Goal: Task Accomplishment & Management: Use online tool/utility

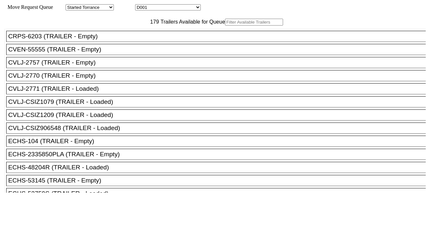
click at [225, 26] on input "text" at bounding box center [254, 22] width 58 height 7
paste input "TLLU2194489"
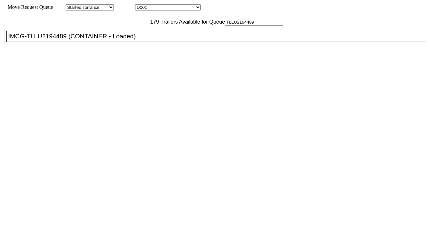
type input "TLLU2194489"
click at [133, 40] on div "IMCG-TLLU2194489 (CONTAINER - Loaded)" at bounding box center [219, 36] width 422 height 7
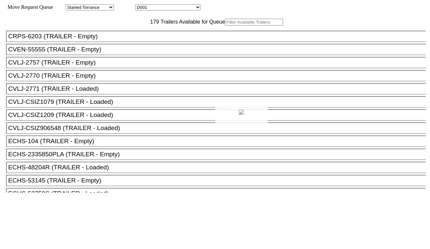
click at [169, 6] on div at bounding box center [215, 124] width 430 height 249
click at [169, 8] on div at bounding box center [215, 124] width 430 height 249
click at [170, 8] on select "D001 D002 D003 D004 D005 D006 D007 D008 D009 D010 D011 D012 D013 D014 D015 D016…" at bounding box center [168, 7] width 66 height 6
select select "3247"
click at [141, 5] on select "D001 D002 D003 D004 D005 D006 D007 D008 D009 D010 D011 D012 D013 D014 D015 D016…" at bounding box center [168, 7] width 66 height 6
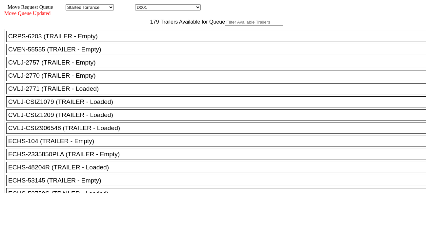
click at [225, 26] on input "text" at bounding box center [254, 22] width 58 height 7
paste input "BEAU4652025"
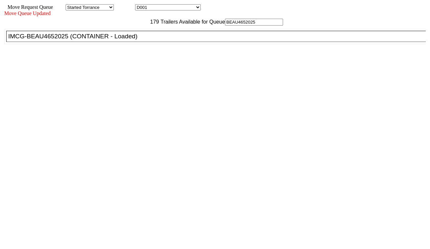
type input "BEAU4652025"
click at [127, 40] on div "IMCG-BEAU4652025 (CONTAINER - Loaded)" at bounding box center [219, 36] width 422 height 7
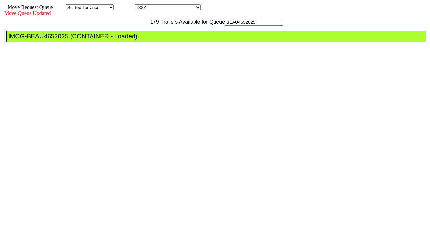
drag, startPoint x: 191, startPoint y: 81, endPoint x: 193, endPoint y: 84, distance: 3.7
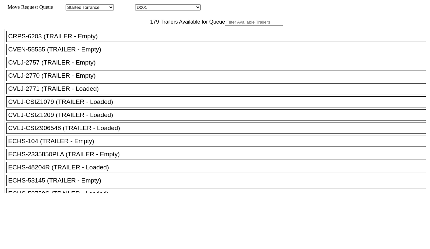
click at [178, 9] on select "D001 D002 D003 D004 D005 D006 D007 D008 D009 D010 D011 D012 D013 D014 D015 D016…" at bounding box center [168, 7] width 66 height 6
select select "3248"
click at [141, 5] on select "D001 D002 D003 D004 D005 D006 D007 D008 D009 D010 D011 D012 D013 D014 D015 D016…" at bounding box center [168, 7] width 66 height 6
click at [225, 26] on input "text" at bounding box center [254, 22] width 58 height 7
paste input "HAMU4646992"
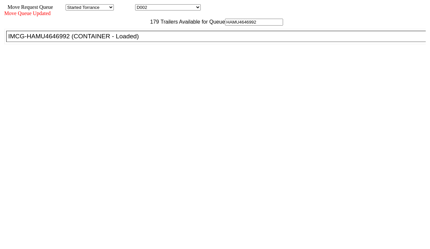
type input "HAMU4646992"
click at [129, 40] on div "IMCG-HAMU4646992 (CONTAINER - Loaded)" at bounding box center [219, 36] width 422 height 7
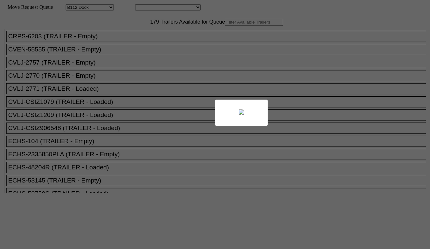
select select "121"
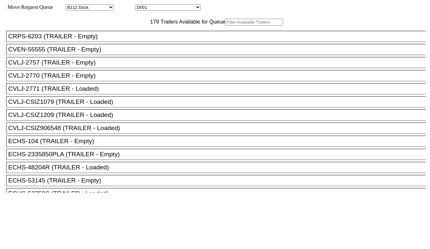
click at [225, 26] on input "text" at bounding box center [254, 22] width 58 height 7
paste input "GAOU7210632"
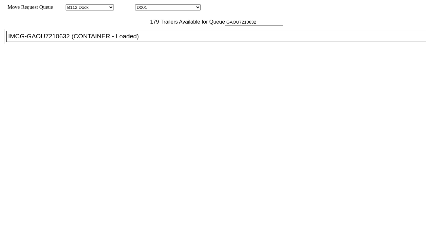
type input "GAOU7210632"
click at [126, 40] on div "IMCG-GAOU7210632 (CONTAINER - Loaded)" at bounding box center [219, 36] width 422 height 7
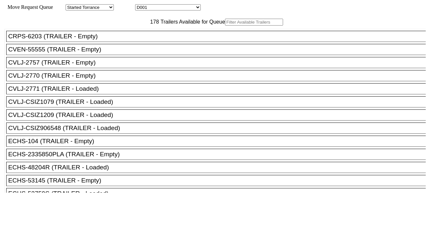
click at [181, 8] on select "D001 D002 D003 D004 D005 D006 D007 D008 D009 D010 D011 D012 D013 D014 D015 D016…" at bounding box center [168, 7] width 66 height 6
select select "3250"
click at [141, 5] on select "D001 D002 D003 D004 D005 D006 D007 D008 D009 D010 D011 D012 D013 D014 D015 D016…" at bounding box center [168, 7] width 66 height 6
click at [225, 26] on input "text" at bounding box center [254, 22] width 58 height 7
paste input "HAMU4644979"
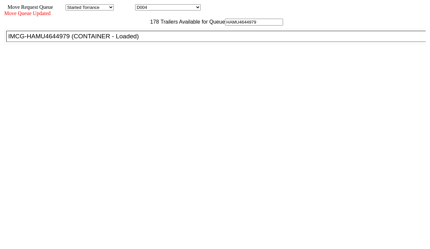
type input "HAMU4644979"
click at [132, 40] on div "IMCG-HAMU4644979 (CONTAINER - Loaded)" at bounding box center [219, 36] width 422 height 7
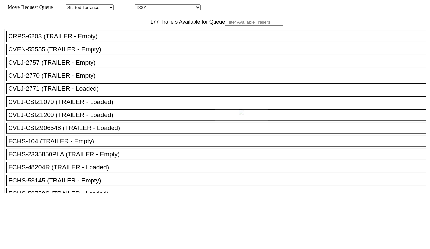
click at [178, 7] on body "Move Request Queue Area Started Torrance Lost Torrance Appt Torrance Bobtail B1…" at bounding box center [215, 111] width 425 height 216
click at [173, 10] on select "D001 D002 D003 D004 D005 D006 D007 D008 D009 D010 D011 D012 D013 D014 D015 D016…" at bounding box center [168, 7] width 66 height 6
select select "3251"
click at [141, 5] on select "D001 D002 D003 D004 D005 D006 D007 D008 D009 D010 D011 D012 D013 D014 D015 D016…" at bounding box center [168, 7] width 66 height 6
click at [225, 26] on input "text" at bounding box center [254, 22] width 58 height 7
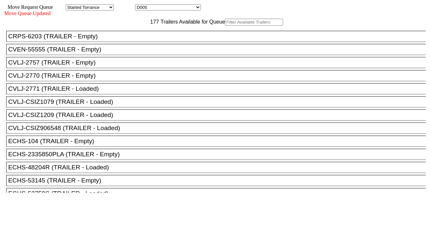
paste input "HAMU4648552"
type input "HAMU4648552"
click at [225, 26] on input "text" at bounding box center [254, 22] width 58 height 7
paste input "CMAU6698336"
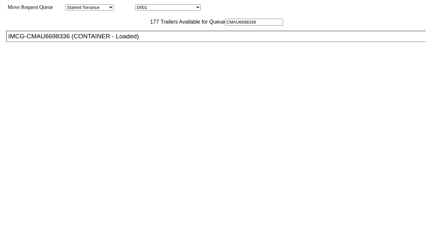
type input "CMAU6698336"
click at [128, 40] on div "IMCG-CMAU6698336 (CONTAINER - Loaded)" at bounding box center [219, 36] width 422 height 7
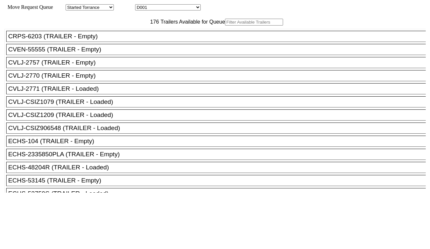
click at [188, 7] on select "D001 D002 D003 D004 D005 D006 D007 D008 D009 D010 D011 D012 D013 D014 D015 D016…" at bounding box center [168, 7] width 66 height 6
select select "3254"
click at [141, 5] on select "D001 D002 D003 D004 D005 D006 D007 D008 D009 D010 D011 D012 D013 D014 D015 D016…" at bounding box center [168, 7] width 66 height 6
click at [225, 26] on input "text" at bounding box center [254, 22] width 58 height 7
paste input "MRSU7814577"
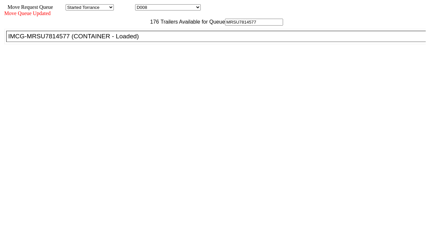
type input "MRSU7814577"
click at [139, 40] on div "IMCG-MRSU7814577 (CONTAINER - Loaded)" at bounding box center [219, 36] width 422 height 7
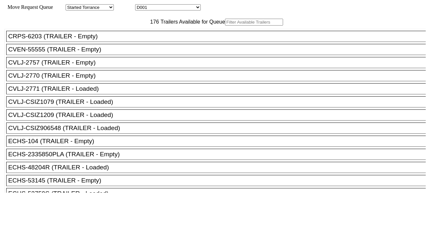
click at [180, 8] on select "D001 D002 D003 D004 D005 D006 D007 D008 D009 D010 D011 D012 D013 D014 D015 D016…" at bounding box center [168, 7] width 66 height 6
select select "3255"
click at [141, 5] on select "D001 D002 D003 D004 D005 D006 D007 D008 D009 D010 D011 D012 D013 D014 D015 D016…" at bounding box center [168, 7] width 66 height 6
click at [225, 26] on input "text" at bounding box center [254, 22] width 58 height 7
paste input "TXGU4293800"
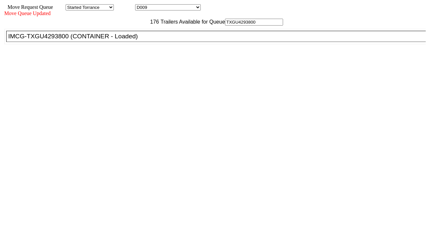
type input "TXGU4293800"
click at [136, 40] on div "IMCG-TXGU4293800 (CONTAINER - Loaded)" at bounding box center [219, 36] width 422 height 7
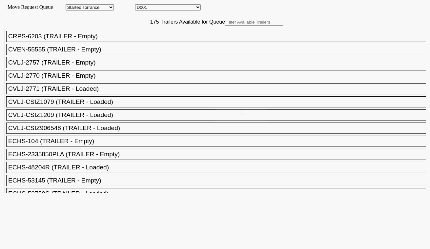
click at [179, 8] on select "D001 D002 D003 D004 D005 D006 D007 D008 D009 D010 D011 D012 D013 D014 D015 D016…" at bounding box center [168, 7] width 66 height 6
select select "3256"
click at [141, 5] on select "D001 D002 D003 D004 D005 D006 D007 D008 D009 D010 D011 D012 D013 D014 D015 D016…" at bounding box center [168, 7] width 66 height 6
click at [225, 26] on input "text" at bounding box center [254, 22] width 58 height 7
paste input "TCNU4539969"
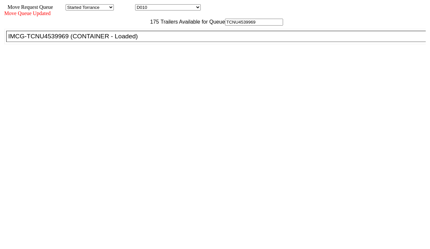
type input "TCNU4539969"
click at [137, 40] on div "IMCG-TCNU4539969 (CONTAINER - Loaded)" at bounding box center [219, 36] width 422 height 7
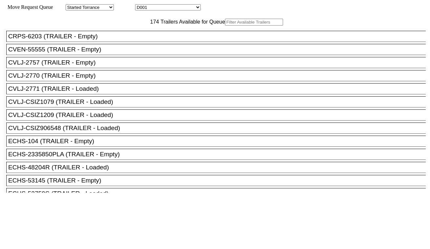
click at [184, 9] on select "D001 D002 D003 D004 D005 D006 D007 D008 D009 D010 D011 D012 D013 D014 D015 D016…" at bounding box center [168, 7] width 66 height 6
select select "3257"
click at [141, 5] on select "D001 D002 D003 D004 D005 D006 D007 D008 D009 D010 D011 D012 D013 D014 D015 D016…" at bounding box center [168, 7] width 66 height 6
click at [225, 26] on input "text" at bounding box center [254, 22] width 58 height 7
paste input "ECMU7203901"
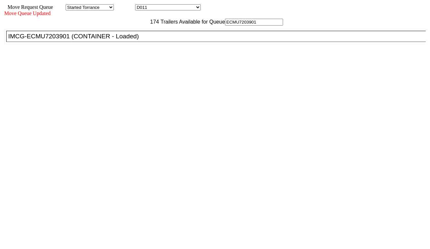
type input "ECMU7203901"
click at [136, 40] on div "IMCG-ECMU7203901 (CONTAINER - Loaded)" at bounding box center [219, 36] width 422 height 7
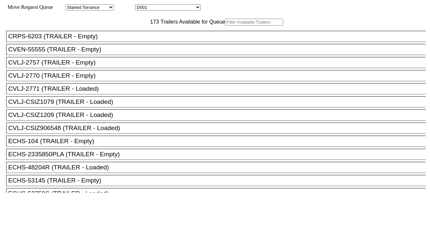
click at [170, 7] on select "D001 D002 D003 D004 D005 D006 D007 D008 D009 D010 D011 D012 D013 D014 D015 D016…" at bounding box center [168, 7] width 66 height 6
select select "3258"
click at [141, 5] on select "D001 D002 D003 D004 D005 D006 D007 D008 D009 D010 D011 D012 D013 D014 D015 D016…" at bounding box center [168, 7] width 66 height 6
click at [225, 26] on input "text" at bounding box center [254, 22] width 58 height 7
paste input "CMAU8501235"
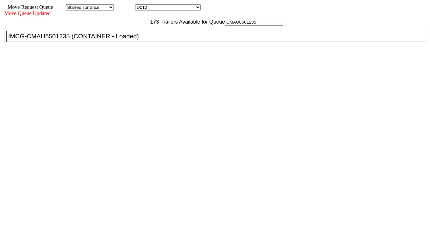
type input "CMAU8501235"
click at [133, 40] on div "IMCG-CMAU8501235 (CONTAINER - Loaded)" at bounding box center [219, 36] width 422 height 7
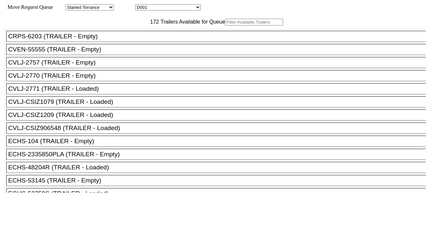
click at [183, 9] on select "D001 D002 D003 D004 D005 D006 D007 D008 D009 D010 D011 D012 D013 D014 D015 D016…" at bounding box center [168, 7] width 66 height 6
select select "3259"
click at [141, 5] on select "D001 D002 D003 D004 D005 D006 D007 D008 D009 D010 D011 D012 D013 D014 D015 D016…" at bounding box center [168, 7] width 66 height 6
click at [225, 26] on input "text" at bounding box center [254, 22] width 58 height 7
paste input "CAAU8913598"
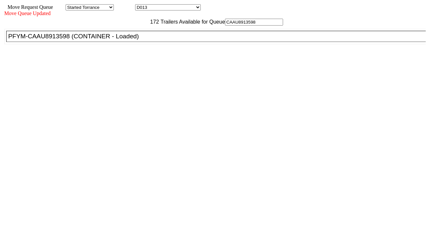
type input "CAAU8913598"
click at [136, 40] on div "PFYM-CAAU8913598 (CONTAINER - Loaded)" at bounding box center [219, 36] width 422 height 7
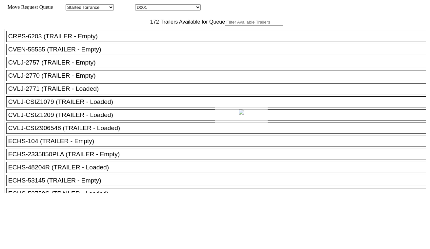
click at [175, 9] on div at bounding box center [215, 124] width 430 height 249
click at [174, 9] on select "D001 D002 D003 D004 D005 D006 D007 D008 D009 D010 D011 D012 D013 D014 D015 D016…" at bounding box center [168, 7] width 66 height 6
select select "3260"
click at [141, 5] on select "D001 D002 D003 D004 D005 D006 D007 D008 D009 D010 D011 D012 D013 D014 D015 D016…" at bounding box center [168, 7] width 66 height 6
click at [225, 26] on input "text" at bounding box center [254, 22] width 58 height 7
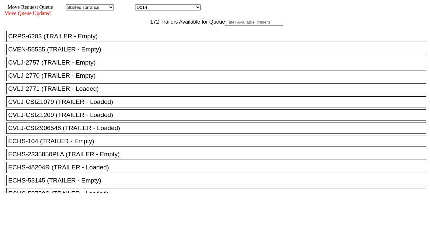
paste input "GCXU5777948"
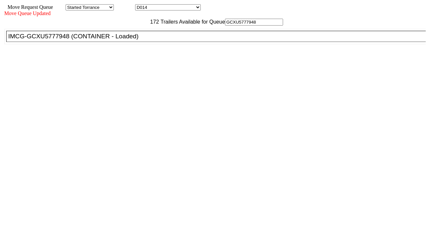
type input "GCXU5777948"
click at [135, 40] on div "IMCG-GCXU5777948 (CONTAINER - Loaded)" at bounding box center [219, 36] width 422 height 7
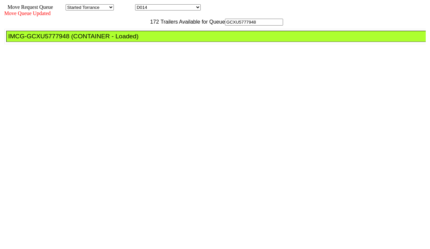
drag, startPoint x: 204, startPoint y: 87, endPoint x: 232, endPoint y: 116, distance: 39.9
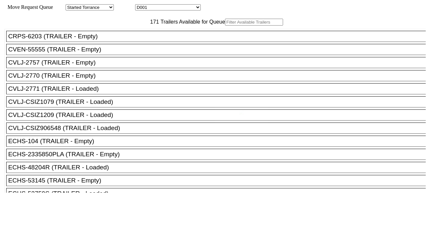
click at [175, 9] on div at bounding box center [215, 124] width 430 height 249
click at [166, 10] on select "D001 D002 D003 D004 D005 D006 D007 D008 D009 D010 D011 D012 D013 D014 D015 D016…" at bounding box center [168, 7] width 66 height 6
select select "3261"
click at [141, 5] on select "D001 D002 D003 D004 D005 D006 D007 D008 D009 D010 D011 D012 D013 D014 D015 D016…" at bounding box center [168, 7] width 66 height 6
click at [225, 26] on input "text" at bounding box center [254, 22] width 58 height 7
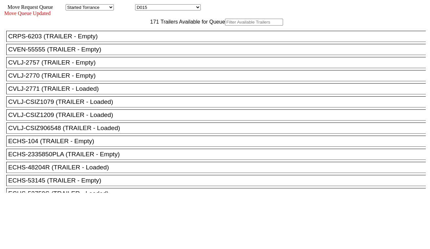
paste input "MRSU5917004"
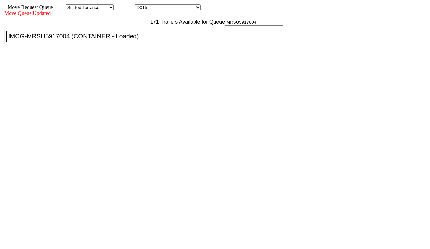
type input "MRSU5917004"
click at [138, 40] on div "IMCG-MRSU5917004 (CONTAINER - Loaded)" at bounding box center [219, 36] width 422 height 7
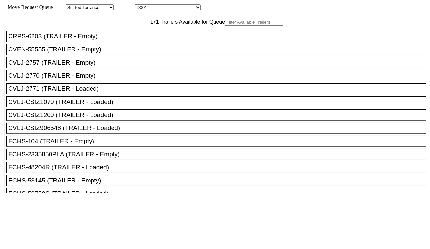
click at [177, 7] on select "D001 D002 D003 D004 D005 D006 D007 D008 D009 D010 D011 D012 D013 D014 D015 D016…" at bounding box center [168, 7] width 66 height 6
select select "3262"
click at [141, 5] on select "D001 D002 D003 D004 D005 D006 D007 D008 D009 D010 D011 D012 D013 D014 D015 D016…" at bounding box center [168, 7] width 66 height 6
drag, startPoint x: 138, startPoint y: 69, endPoint x: 135, endPoint y: 34, distance: 34.6
click at [225, 26] on input "text" at bounding box center [254, 22] width 58 height 7
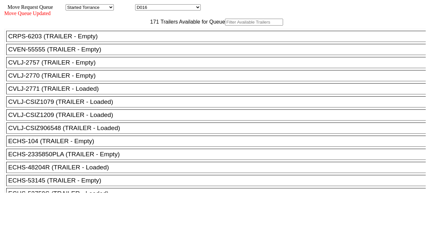
paste input "FDCU0370730"
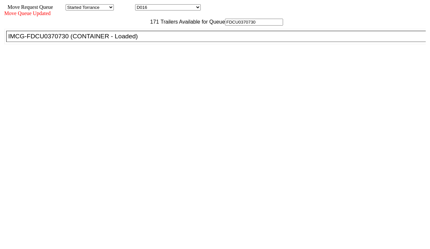
type input "FDCU0370730"
click at [134, 40] on div "IMCG-FDCU0370730 (CONTAINER - Loaded)" at bounding box center [219, 36] width 422 height 7
